Goal: Navigation & Orientation: Find specific page/section

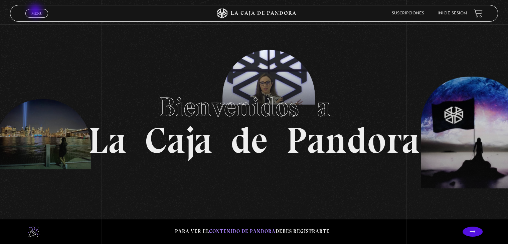
click at [36, 12] on span "Menu" at bounding box center [36, 13] width 11 height 4
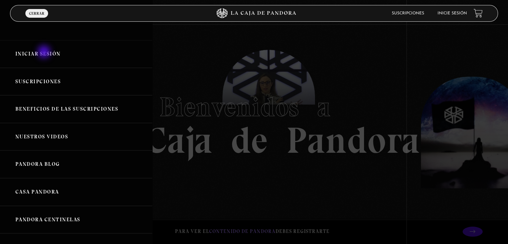
click at [45, 52] on link "Iniciar Sesión" at bounding box center [76, 54] width 152 height 28
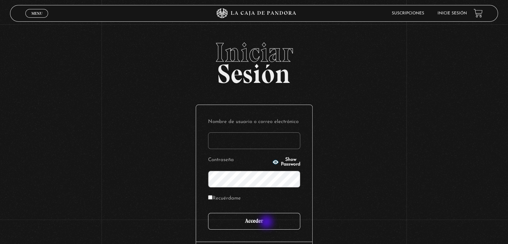
type input "Vera.ramirez@equifax.com"
click at [267, 223] on input "Acceder" at bounding box center [254, 221] width 92 height 17
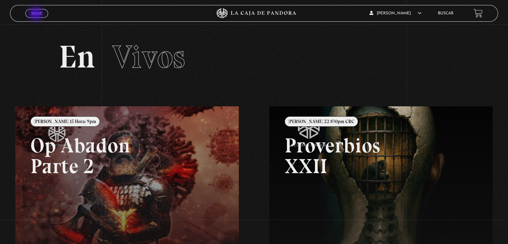
click at [36, 14] on span "Menu" at bounding box center [36, 13] width 11 height 4
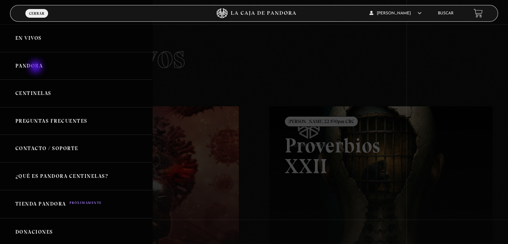
click at [36, 67] on link "Pandora" at bounding box center [76, 66] width 152 height 28
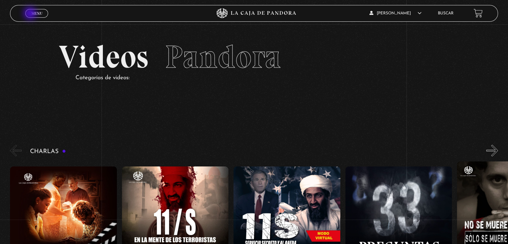
click at [31, 14] on span "Menu" at bounding box center [36, 13] width 11 height 4
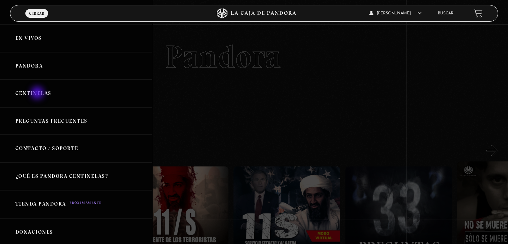
click at [38, 94] on link "Centinelas" at bounding box center [76, 94] width 152 height 28
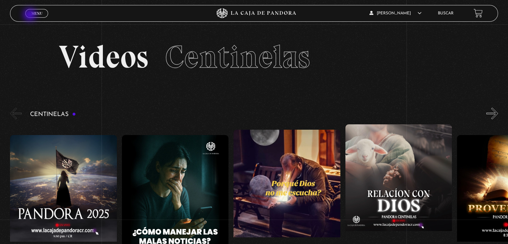
click at [30, 15] on link "Menu Cerrar" at bounding box center [36, 13] width 23 height 9
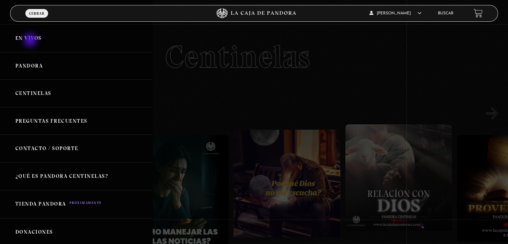
click at [31, 41] on link "En vivos" at bounding box center [76, 38] width 152 height 28
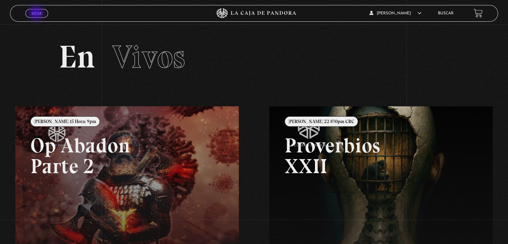
click at [37, 13] on span "Menu" at bounding box center [36, 13] width 11 height 4
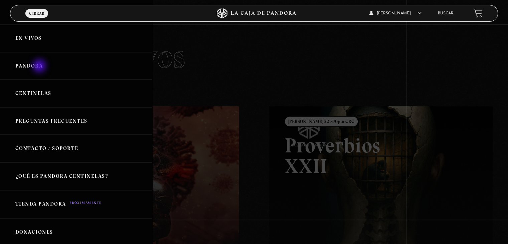
click at [40, 66] on link "Pandora" at bounding box center [76, 66] width 152 height 28
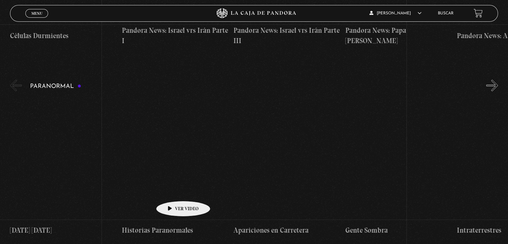
scroll to position [635, 0]
